Goal: Task Accomplishment & Management: Manage account settings

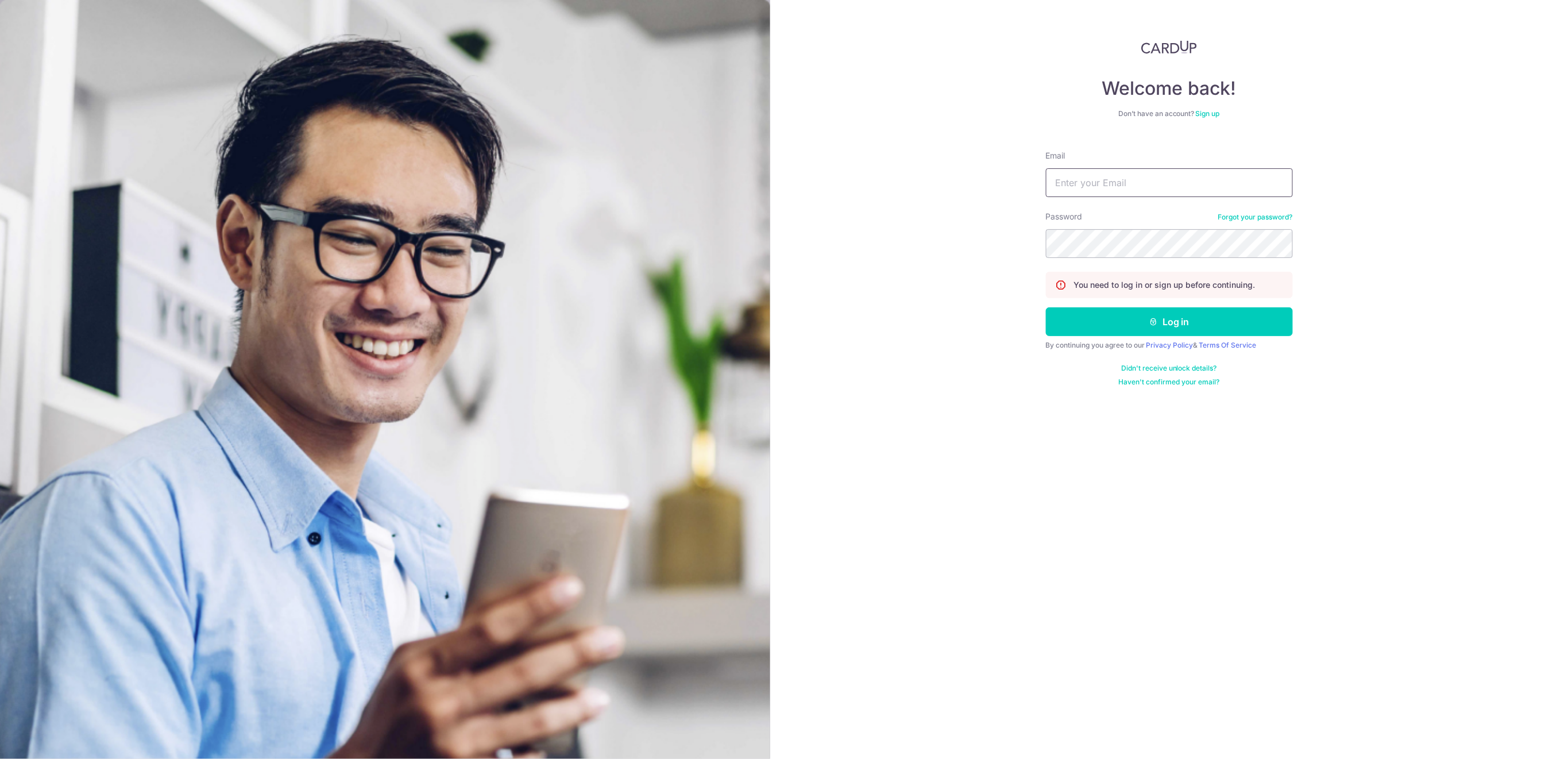
click at [1201, 177] on input "Email" at bounding box center [1169, 182] width 247 height 29
type input "[EMAIL_ADDRESS][DOMAIN_NAME]"
click at [1162, 326] on button "Log in" at bounding box center [1169, 321] width 247 height 29
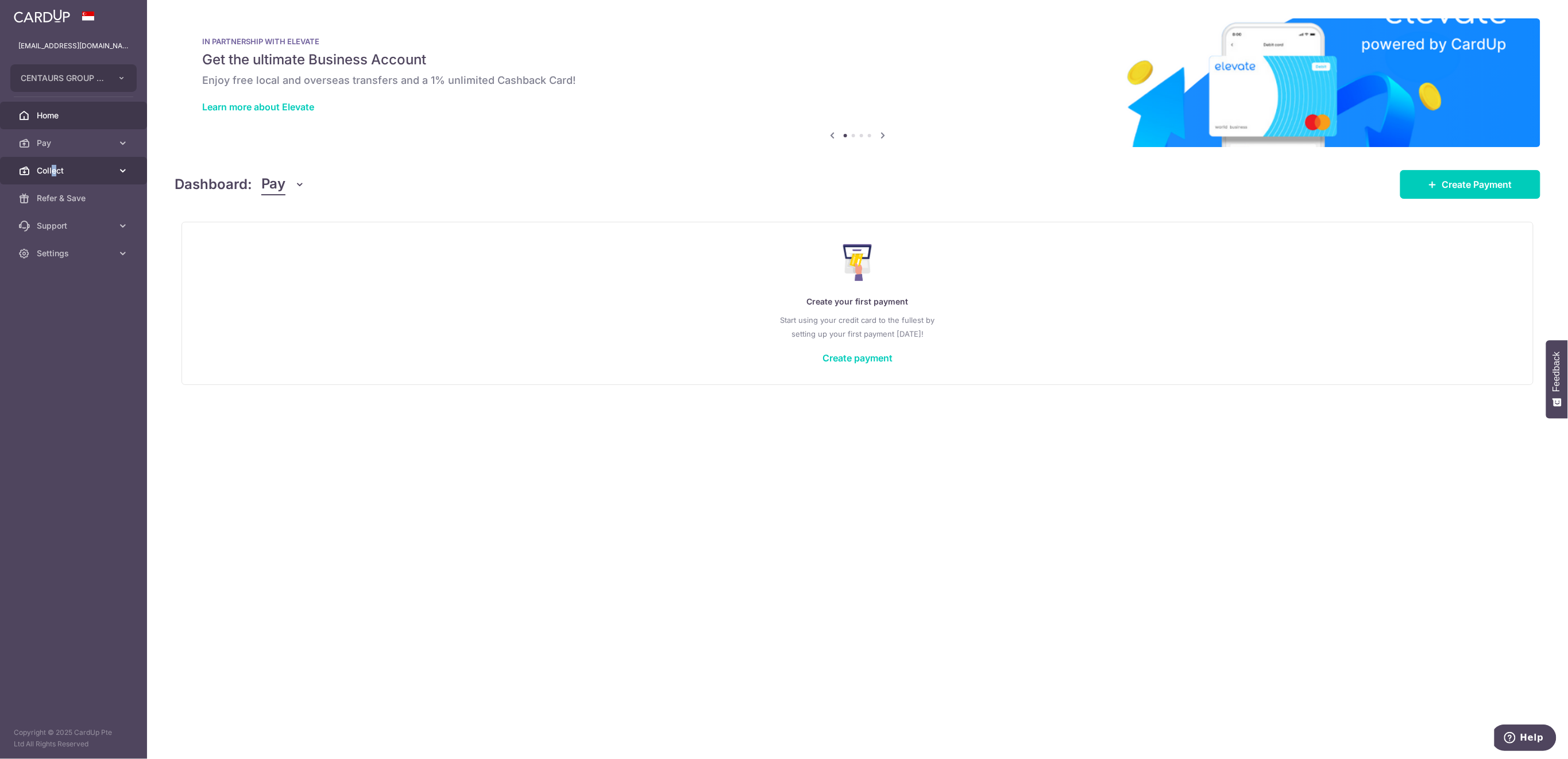
click at [54, 165] on span "Collect" at bounding box center [75, 170] width 76 height 11
